Goal: Task Accomplishment & Management: Use online tool/utility

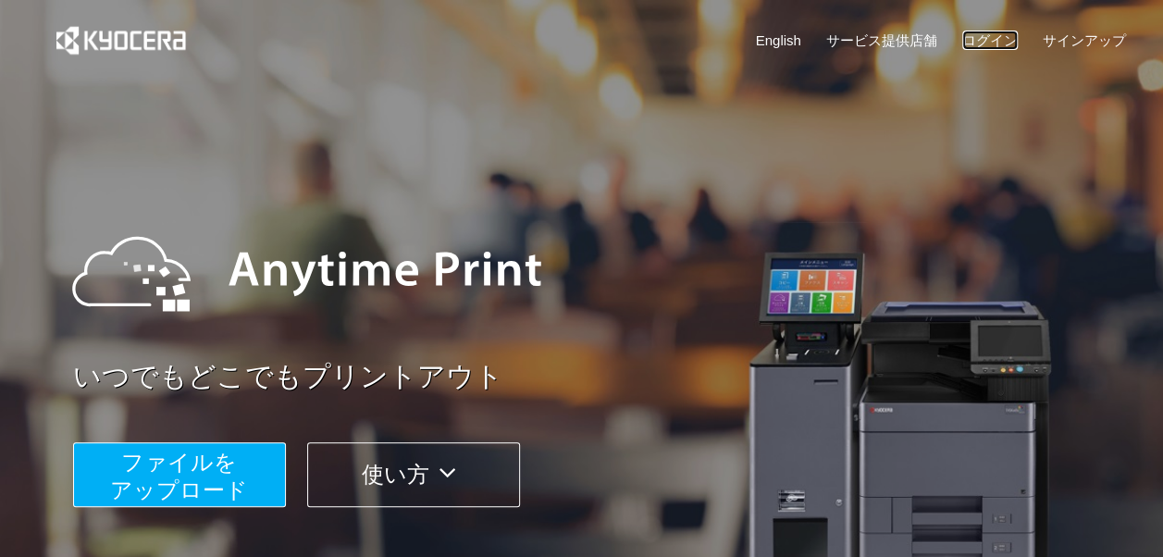
click at [976, 39] on link "ログイン" at bounding box center [991, 40] width 56 height 19
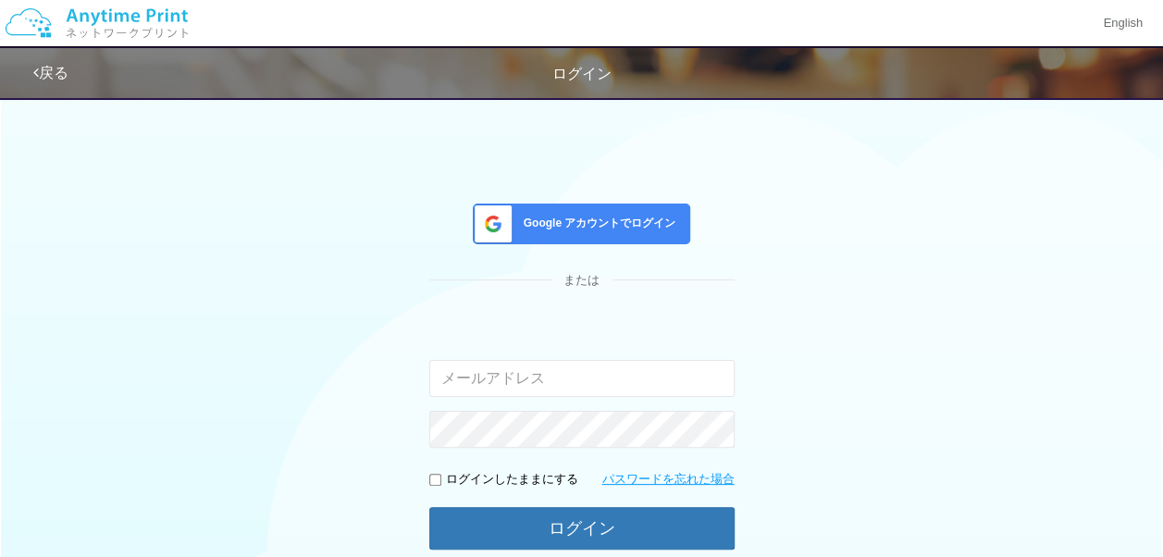
click at [624, 223] on span "Google アカウントでログイン" at bounding box center [596, 224] width 160 height 16
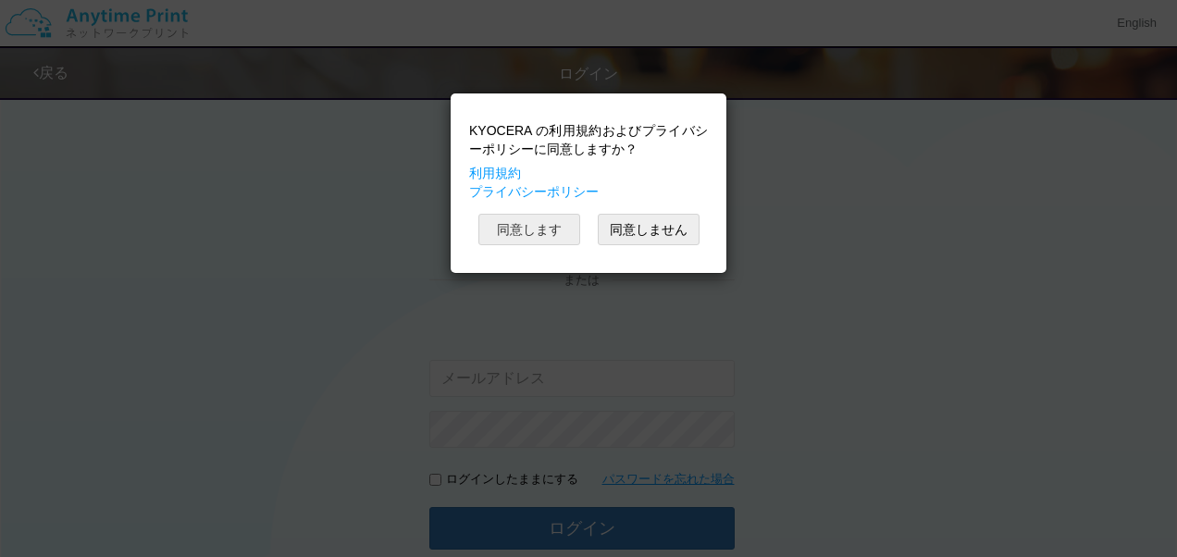
click at [523, 217] on button "同意します" at bounding box center [530, 229] width 102 height 31
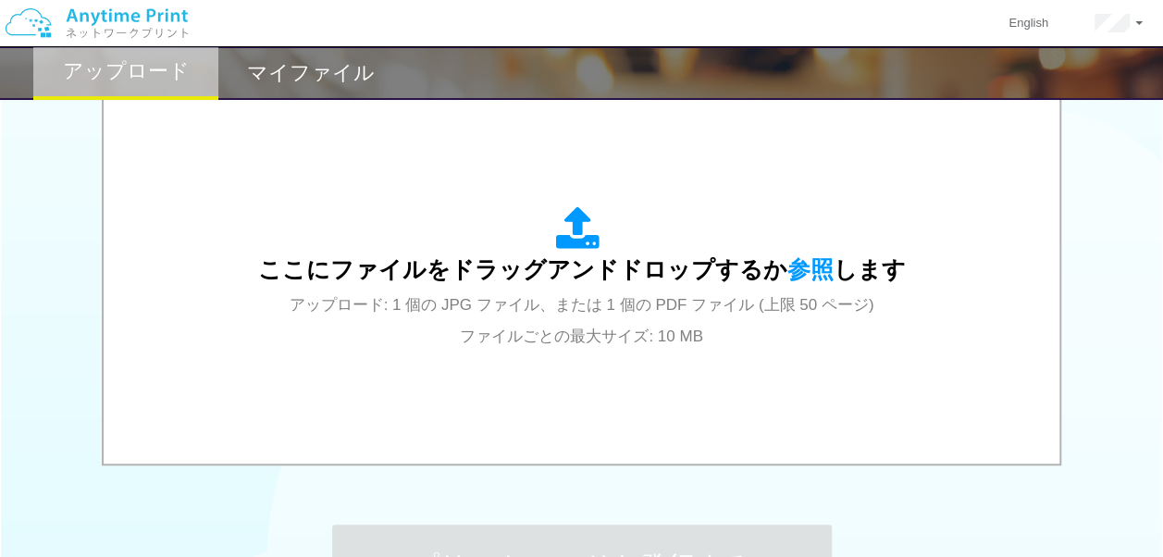
scroll to position [590, 0]
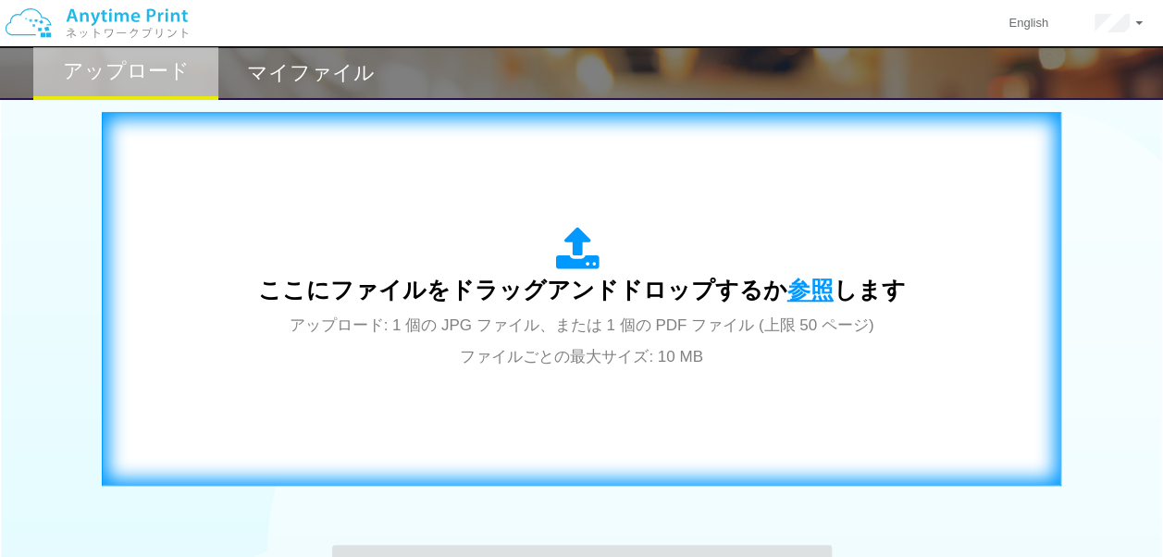
click at [793, 297] on span "参照" at bounding box center [811, 290] width 46 height 26
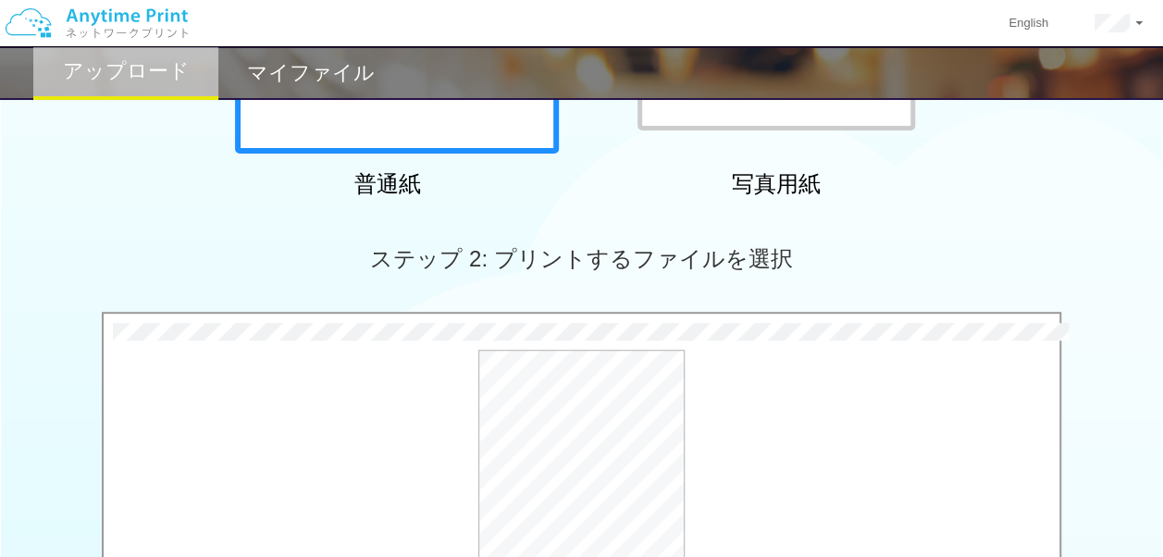
scroll to position [850, 0]
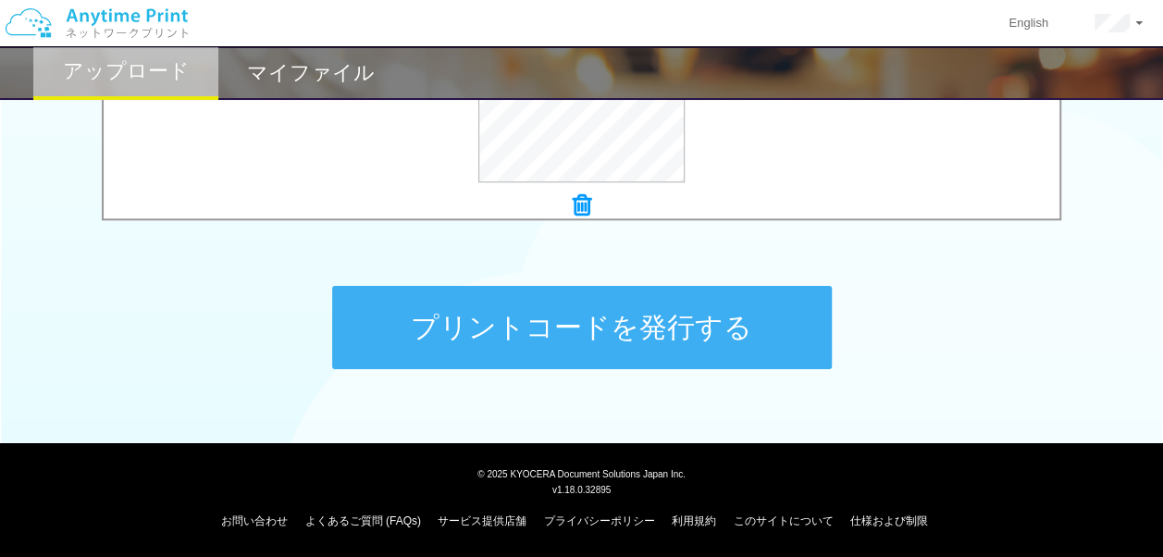
click at [532, 318] on button "プリントコードを発行する" at bounding box center [582, 327] width 500 height 83
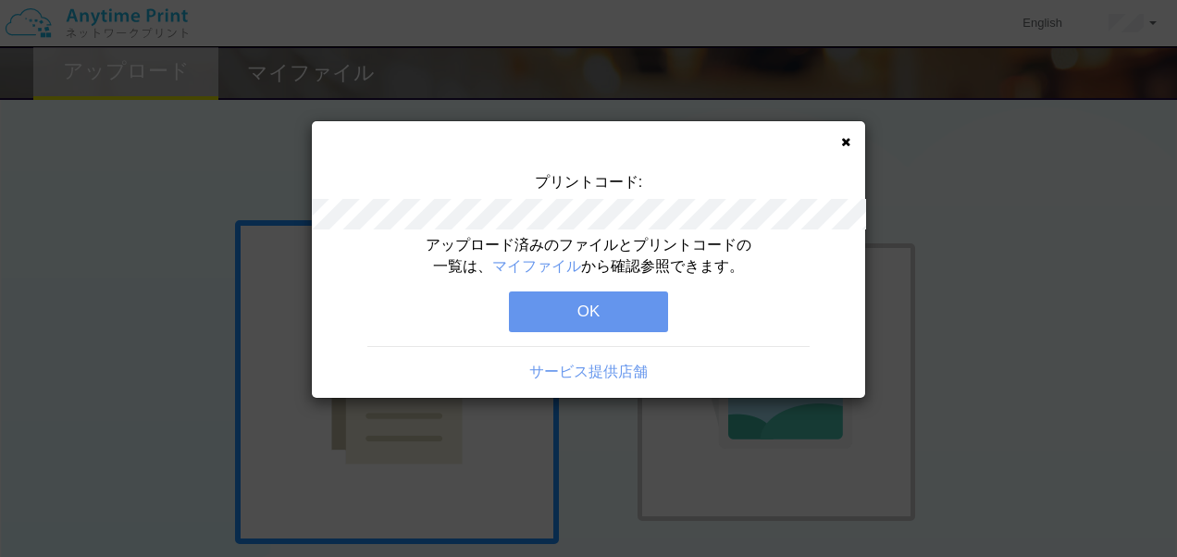
click at [570, 302] on button "OK" at bounding box center [588, 312] width 159 height 41
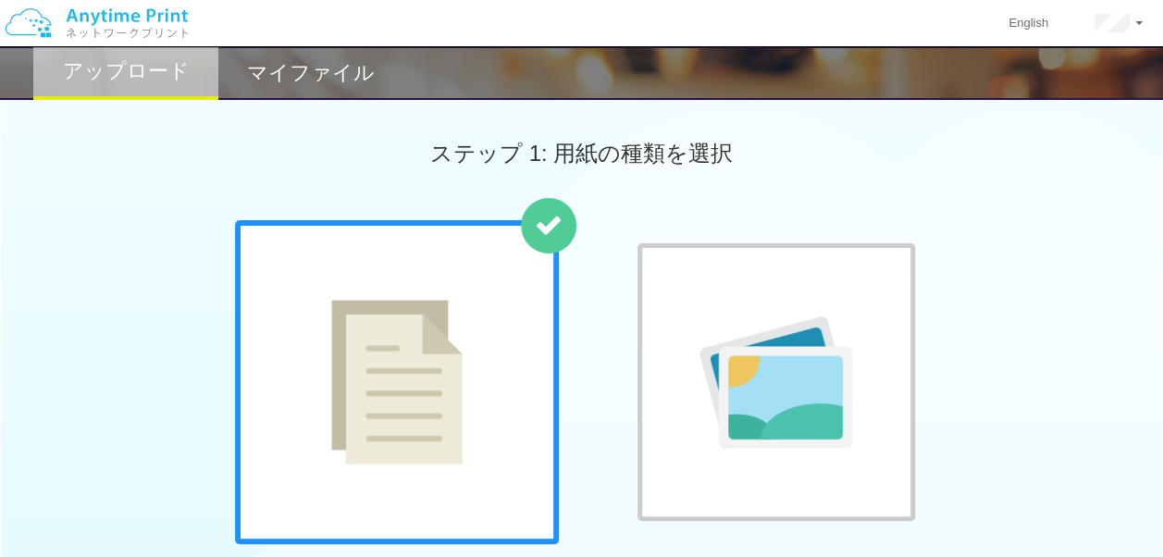
click at [329, 63] on h2 "マイファイル" at bounding box center [311, 73] width 128 height 22
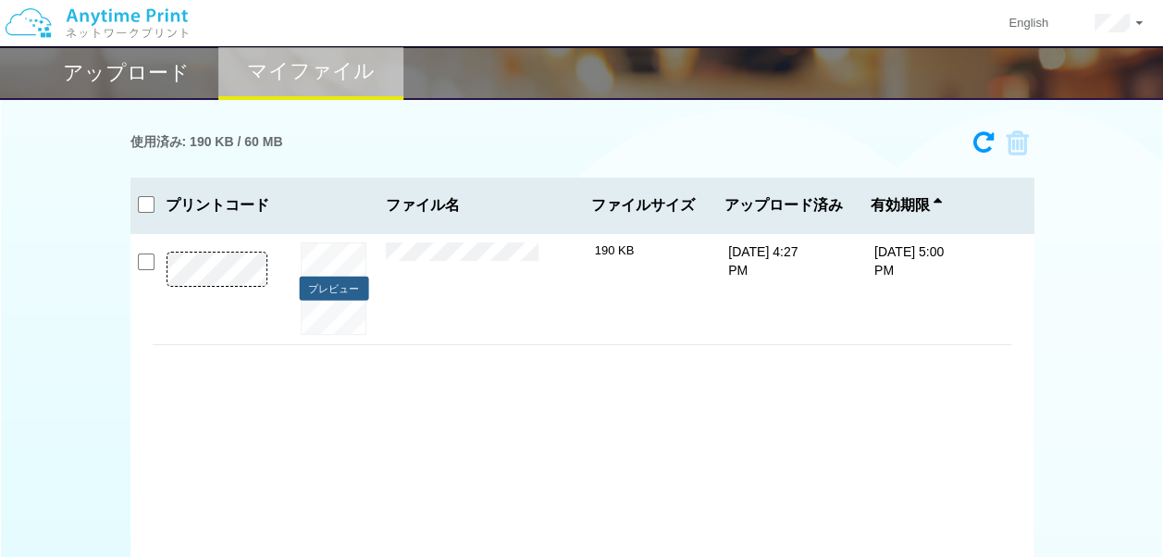
click at [331, 289] on button "プレビュー" at bounding box center [333, 288] width 69 height 25
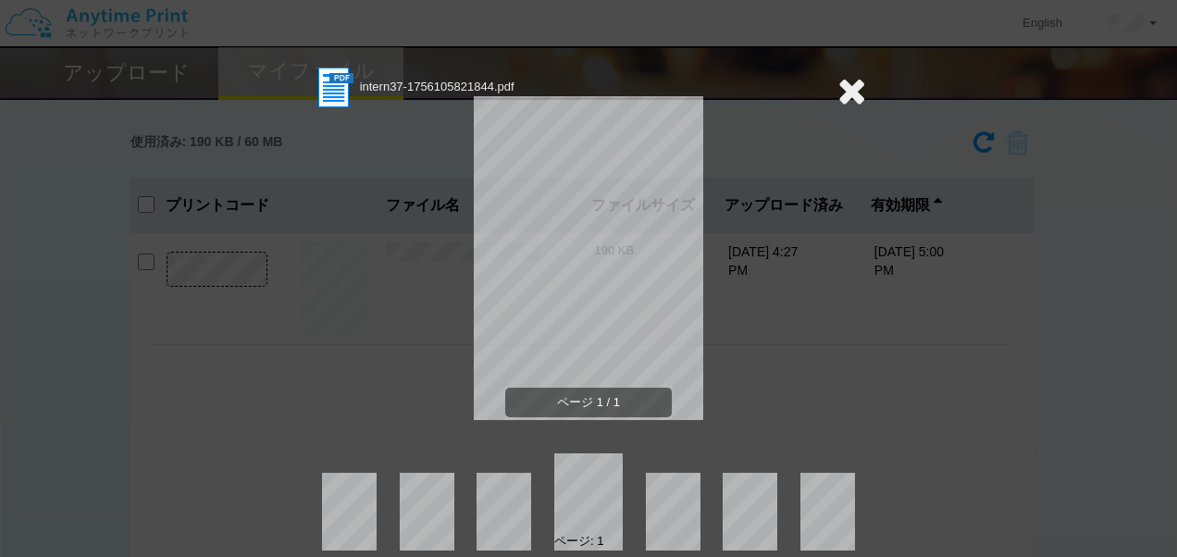
click at [849, 81] on icon at bounding box center [852, 90] width 29 height 37
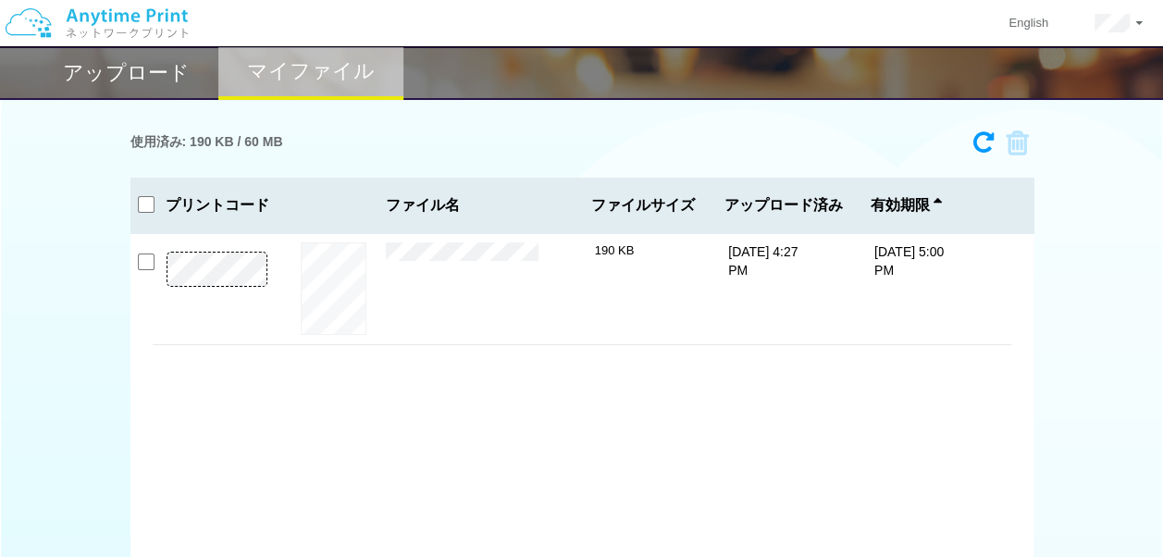
click at [154, 78] on h2 "アップロード" at bounding box center [126, 73] width 127 height 22
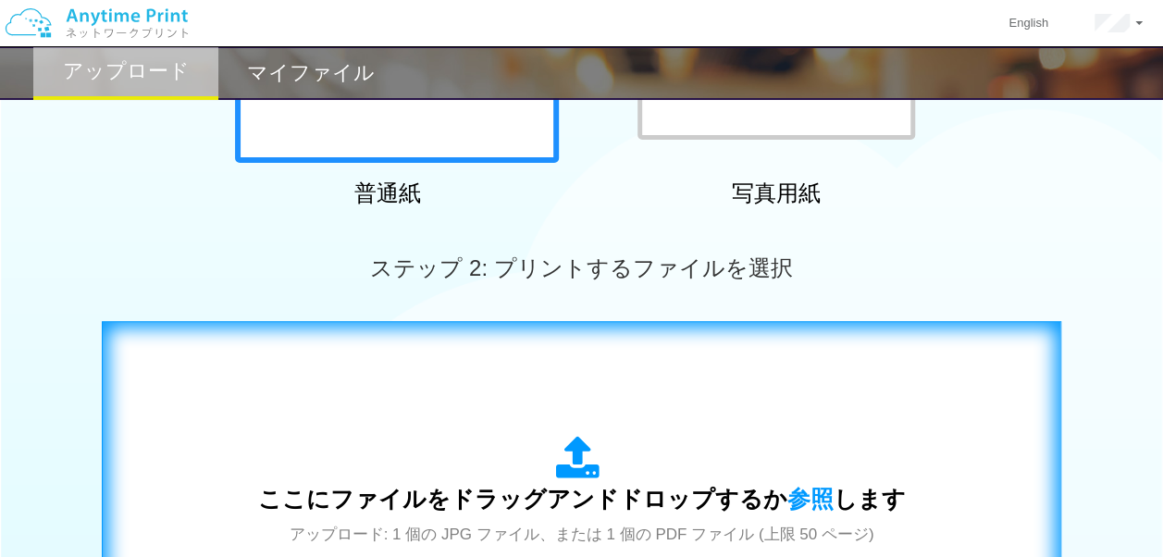
scroll to position [463, 0]
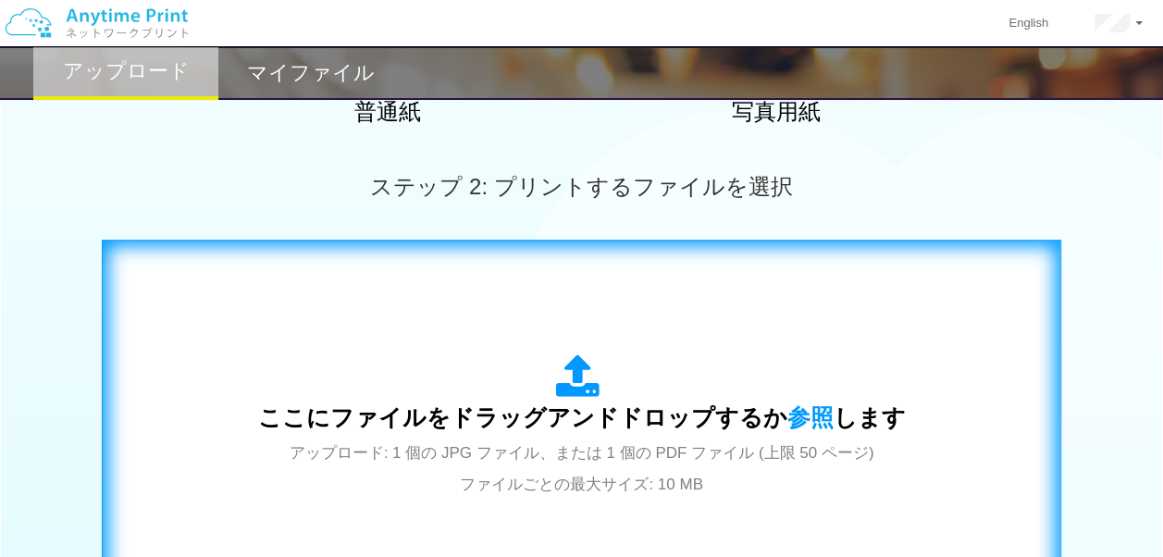
click at [541, 426] on span "ここにファイルをドラッグアンドドロップするか 参照 します" at bounding box center [582, 417] width 648 height 26
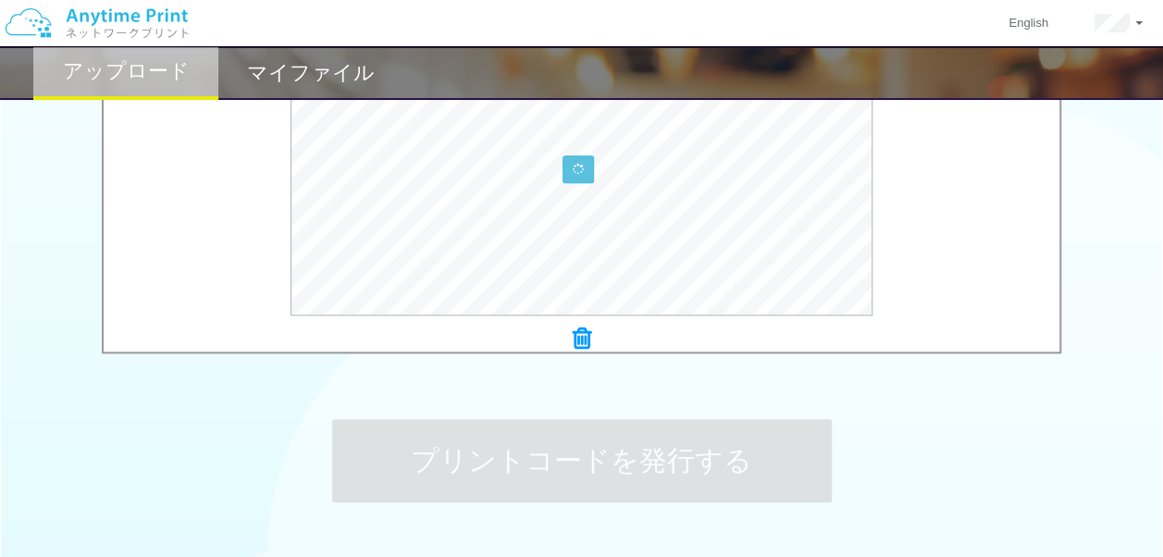
scroll to position [740, 0]
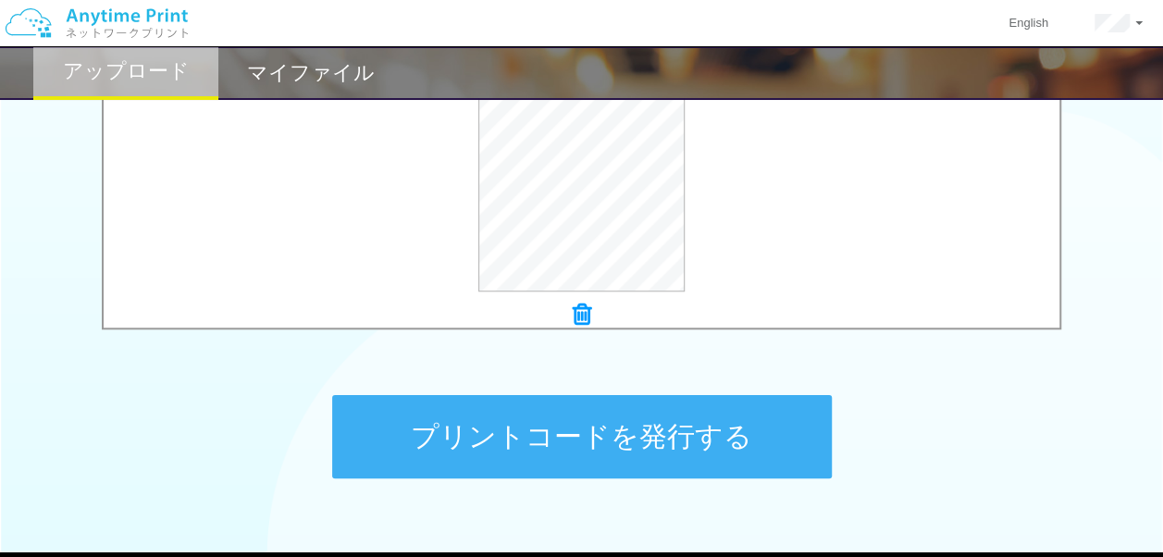
click at [452, 454] on button "プリントコードを発行する" at bounding box center [582, 436] width 500 height 83
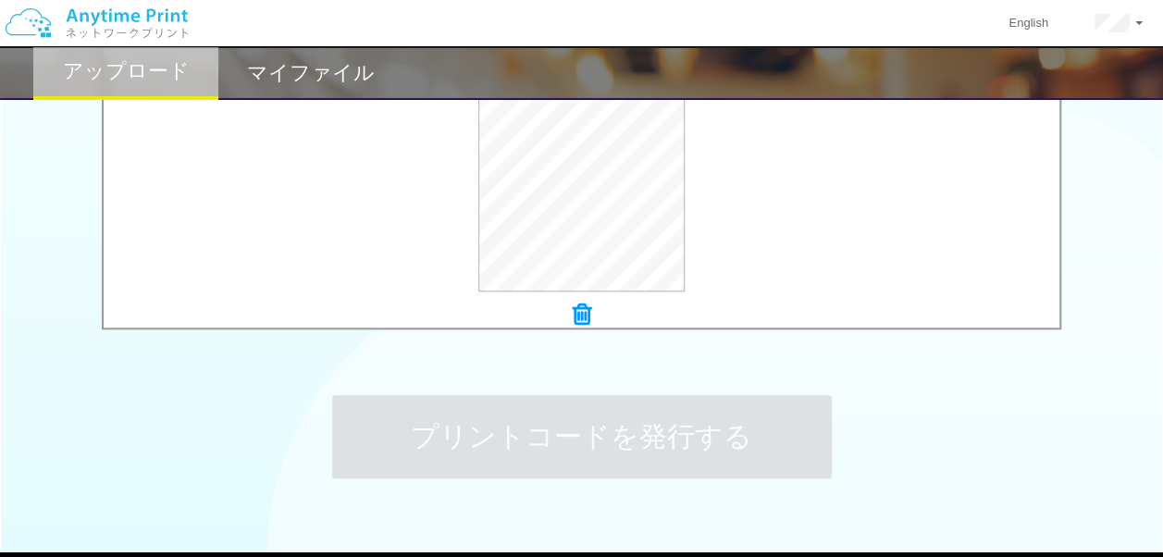
click at [294, 68] on h2 "マイファイル" at bounding box center [311, 73] width 128 height 22
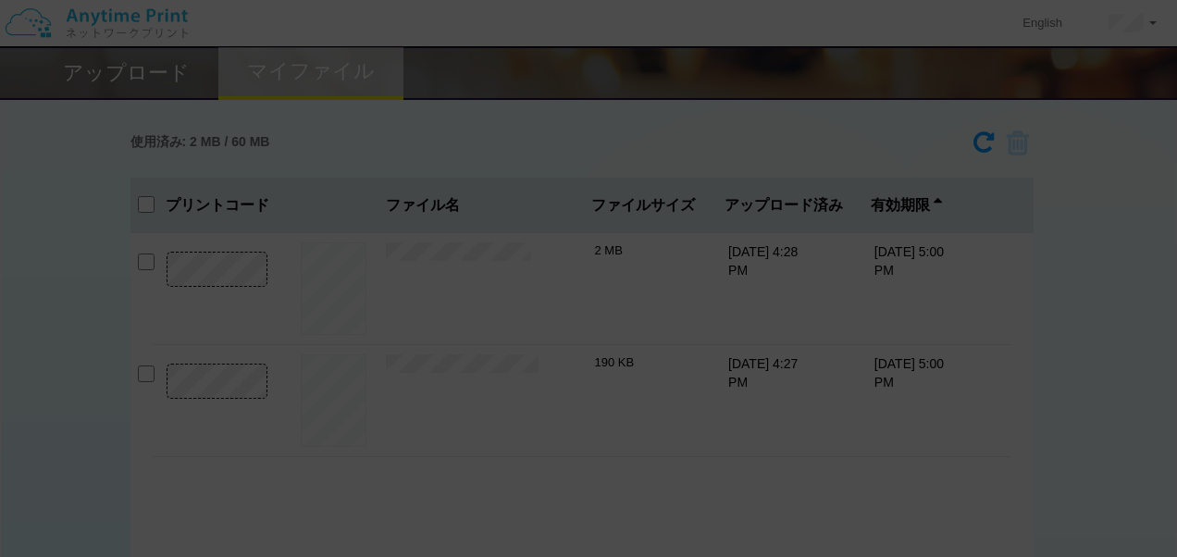
click at [446, 289] on div at bounding box center [588, 278] width 1177 height 557
click at [132, 265] on div at bounding box center [588, 278] width 1177 height 557
click at [570, 230] on div at bounding box center [588, 278] width 1177 height 557
drag, startPoint x: 567, startPoint y: 231, endPoint x: 507, endPoint y: 229, distance: 60.2
click at [551, 231] on div at bounding box center [588, 278] width 1177 height 557
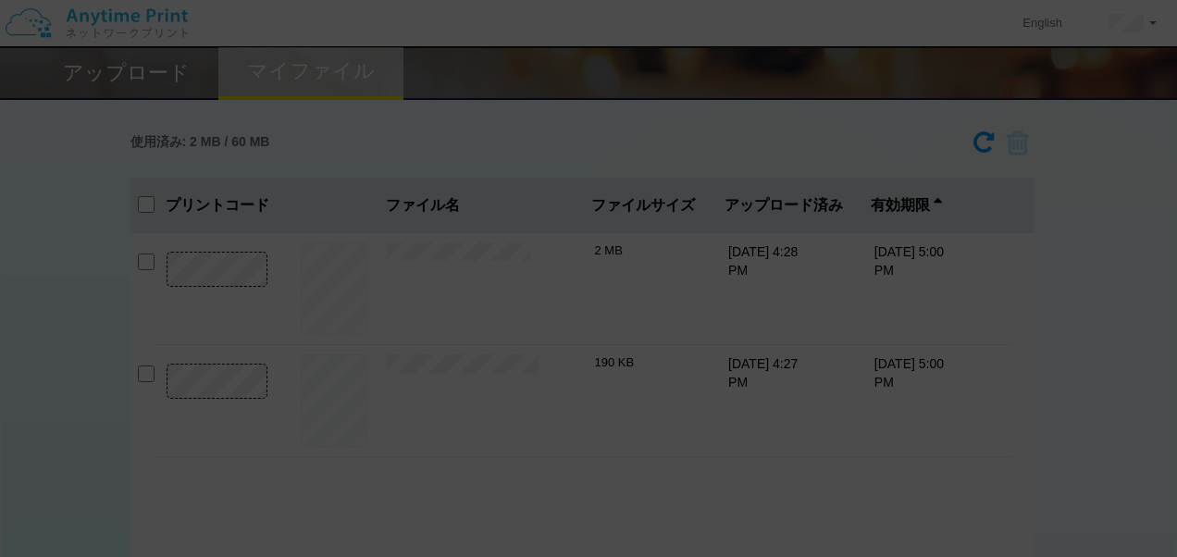
click at [289, 396] on div at bounding box center [588, 278] width 1177 height 557
click at [230, 402] on div at bounding box center [588, 278] width 1177 height 557
click at [238, 404] on div at bounding box center [588, 278] width 1177 height 557
drag, startPoint x: 895, startPoint y: 67, endPoint x: 0, endPoint y: 106, distance: 895.8
click at [876, 72] on div at bounding box center [588, 278] width 1177 height 557
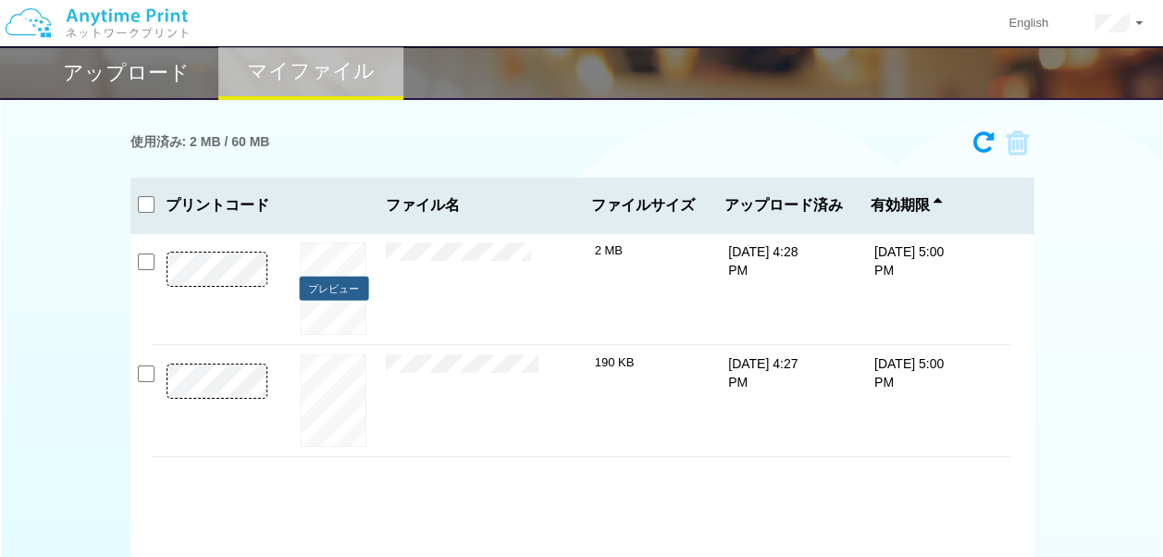
click at [327, 292] on button "プレビュー" at bounding box center [333, 288] width 69 height 25
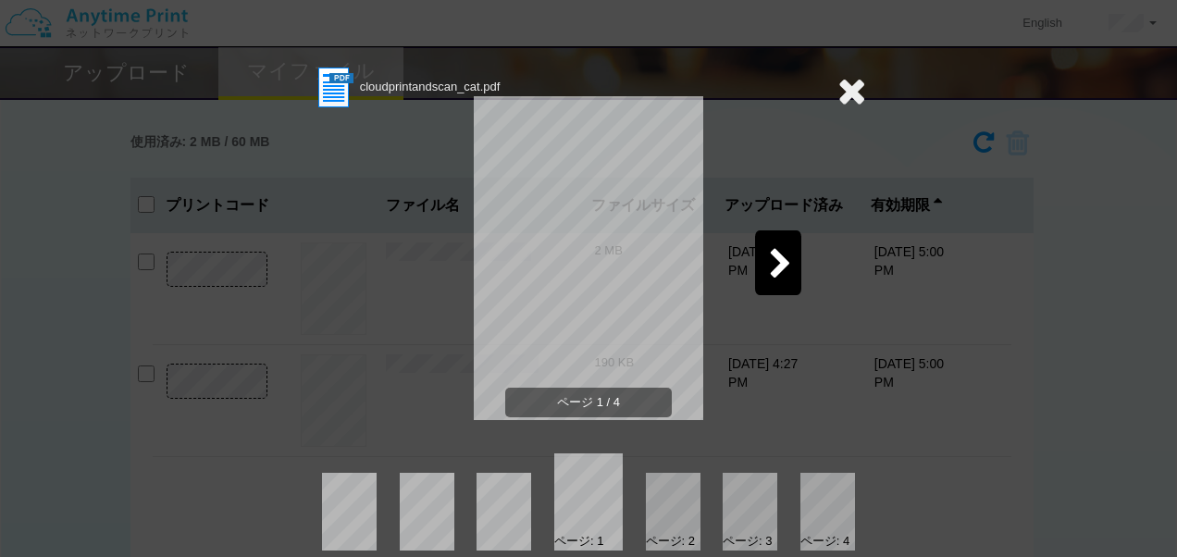
click at [648, 507] on div at bounding box center [673, 512] width 55 height 78
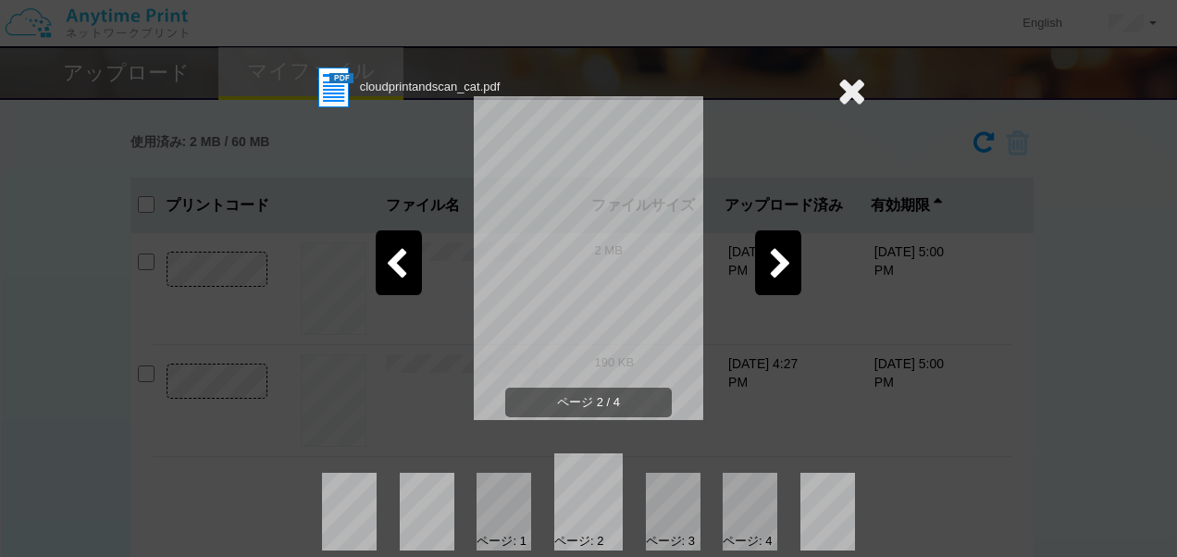
click at [496, 503] on div at bounding box center [504, 512] width 55 height 78
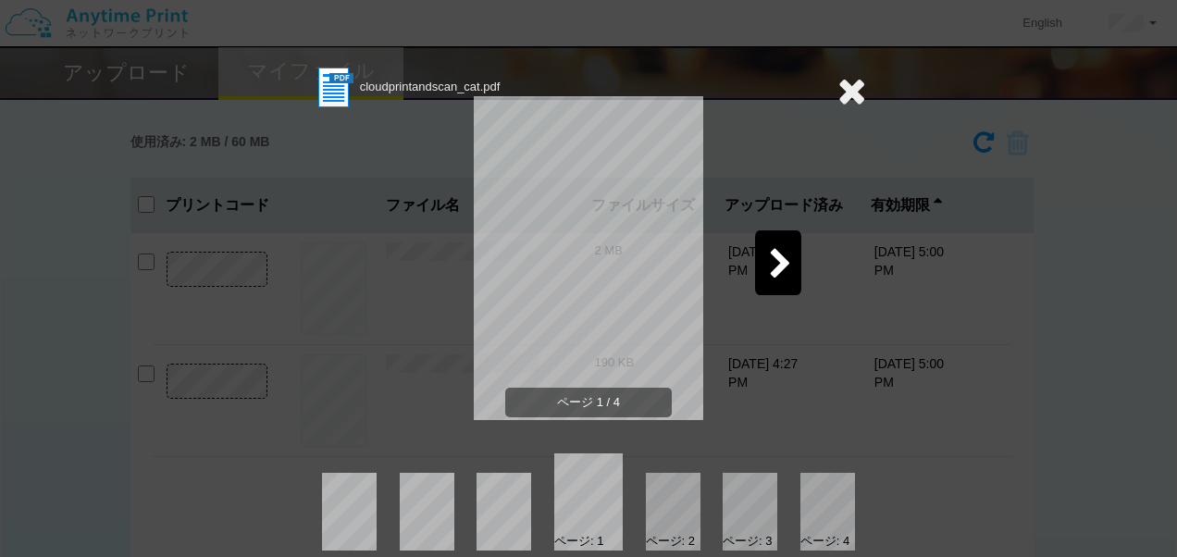
click at [663, 509] on div at bounding box center [673, 512] width 55 height 78
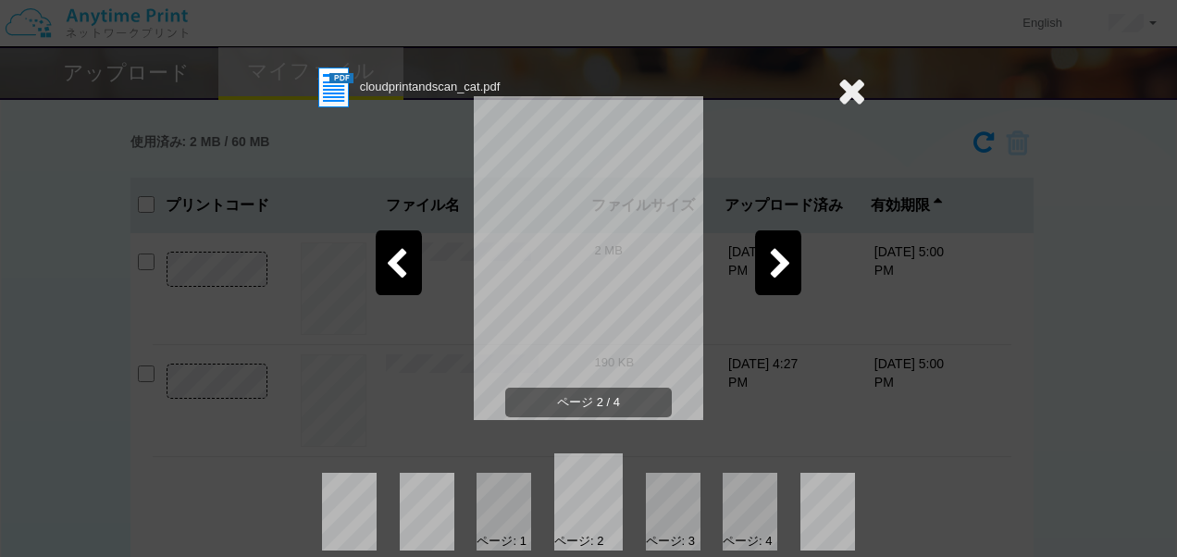
click at [402, 267] on div at bounding box center [399, 262] width 46 height 65
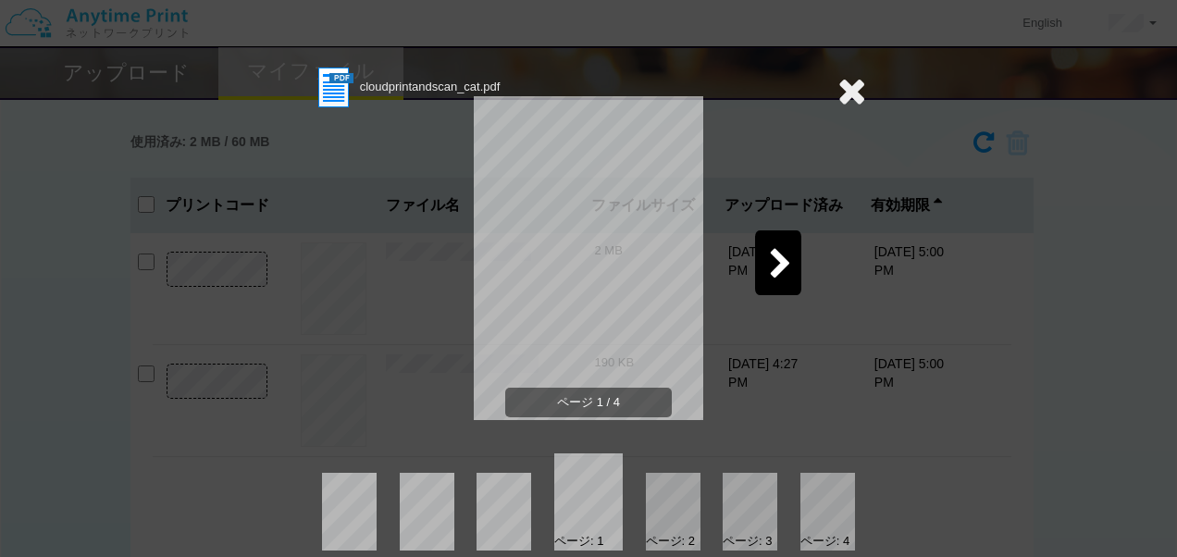
click at [847, 67] on div at bounding box center [852, 91] width 29 height 53
